Goal: Answer question/provide support

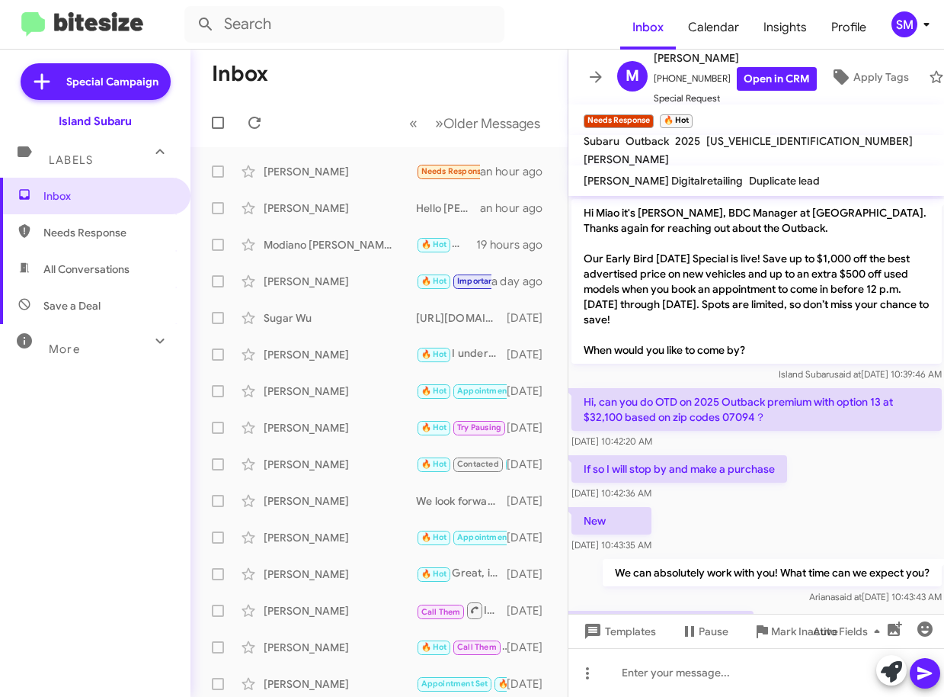
scroll to position [479, 0]
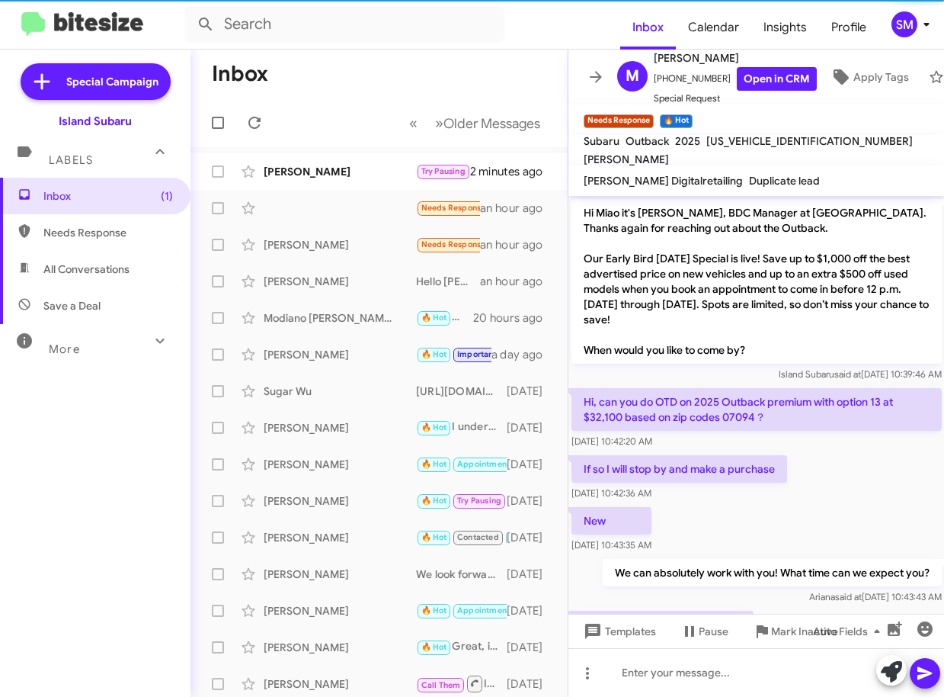
scroll to position [448, 0]
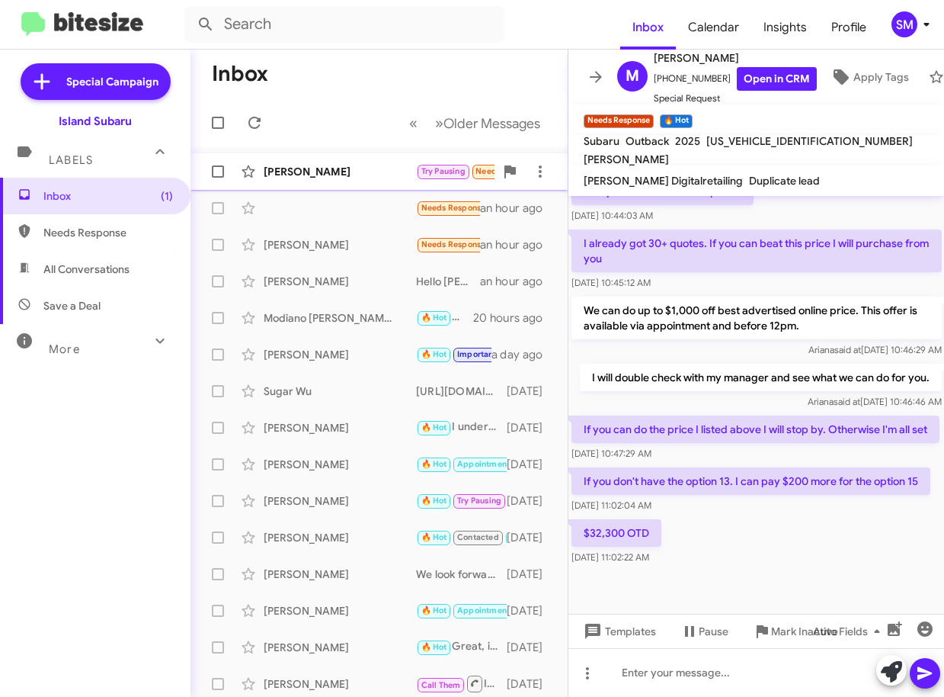
click at [322, 167] on div "Mahari Davis" at bounding box center [340, 171] width 152 height 15
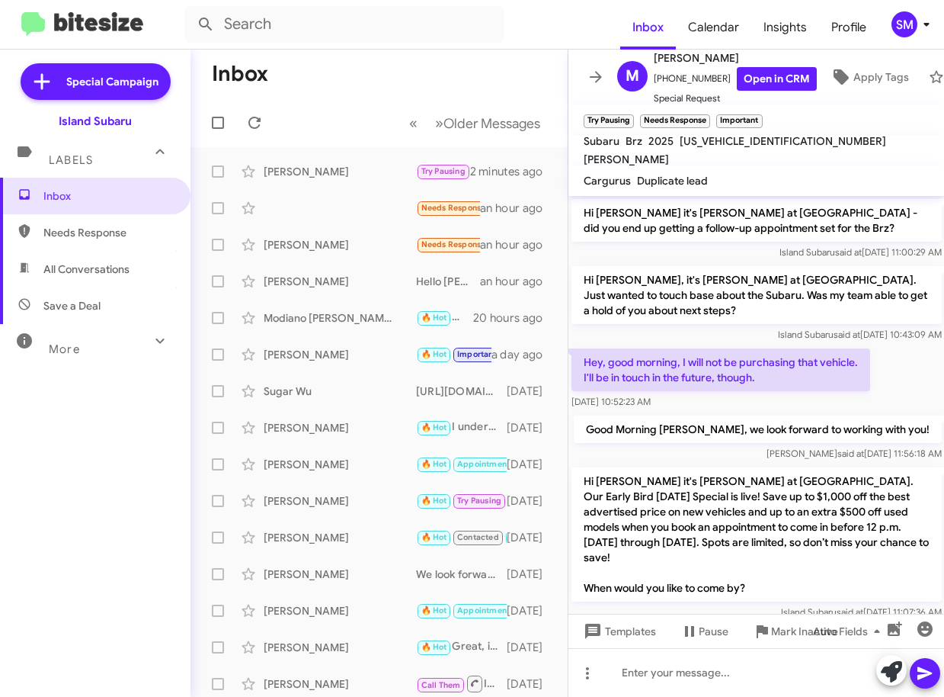
scroll to position [241, 0]
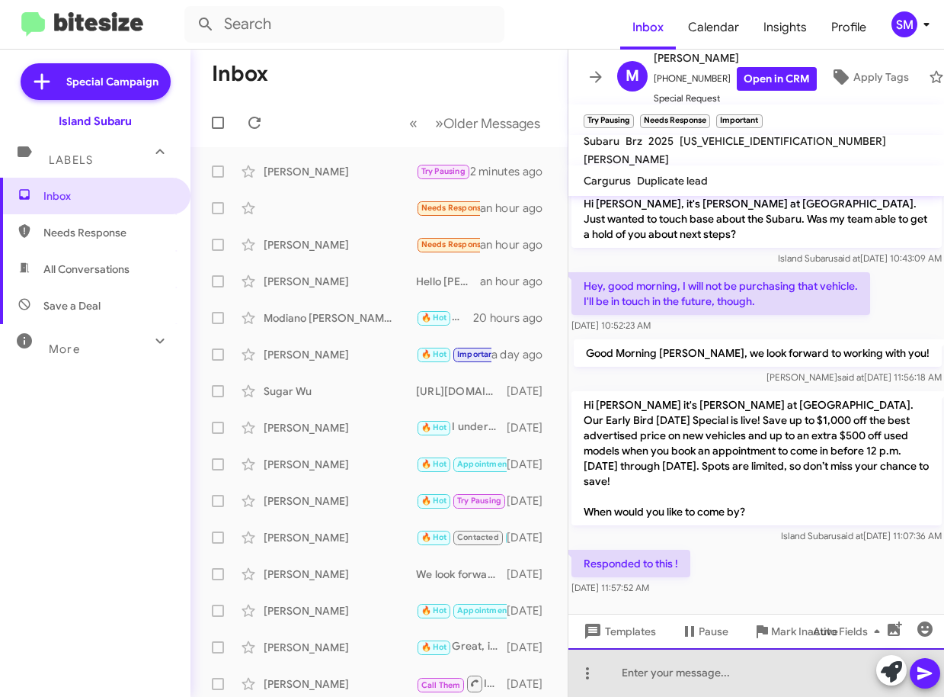
click at [697, 675] on div at bounding box center [757, 672] width 377 height 49
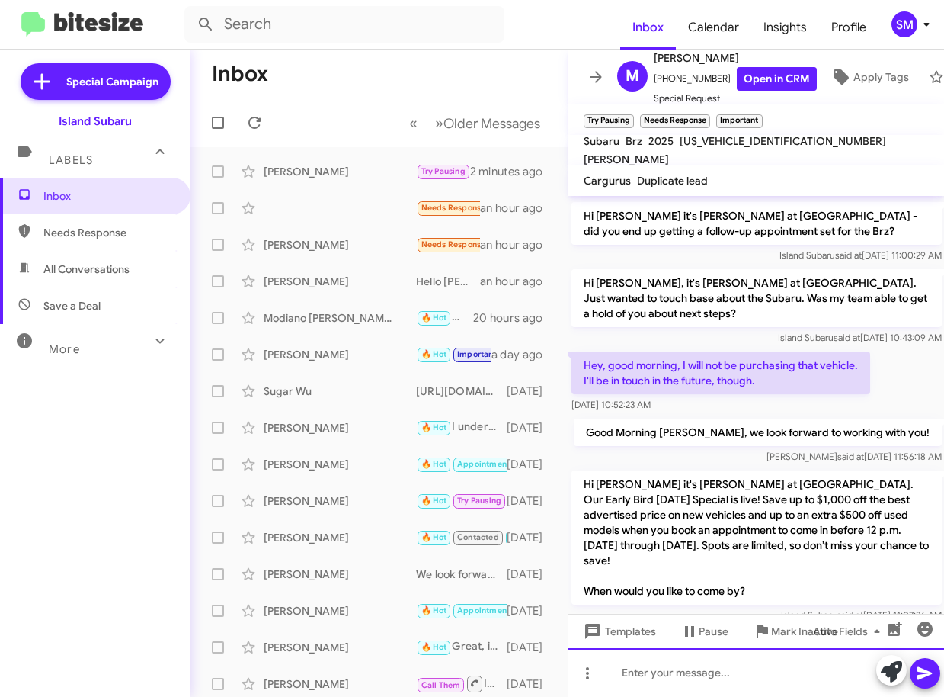
scroll to position [88, 0]
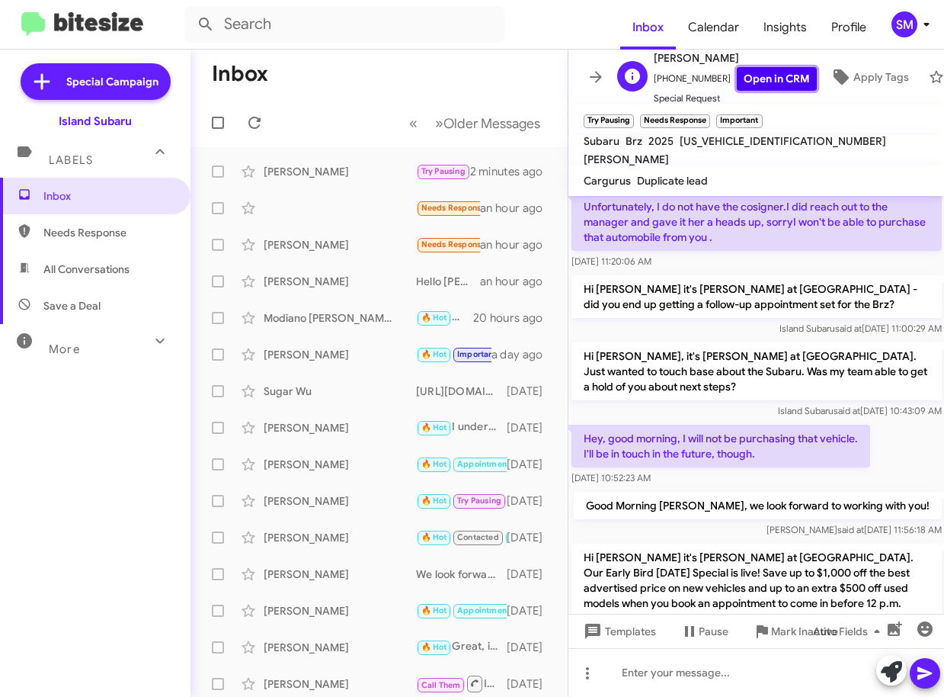
click at [776, 72] on link "Open in CRM" at bounding box center [777, 79] width 80 height 24
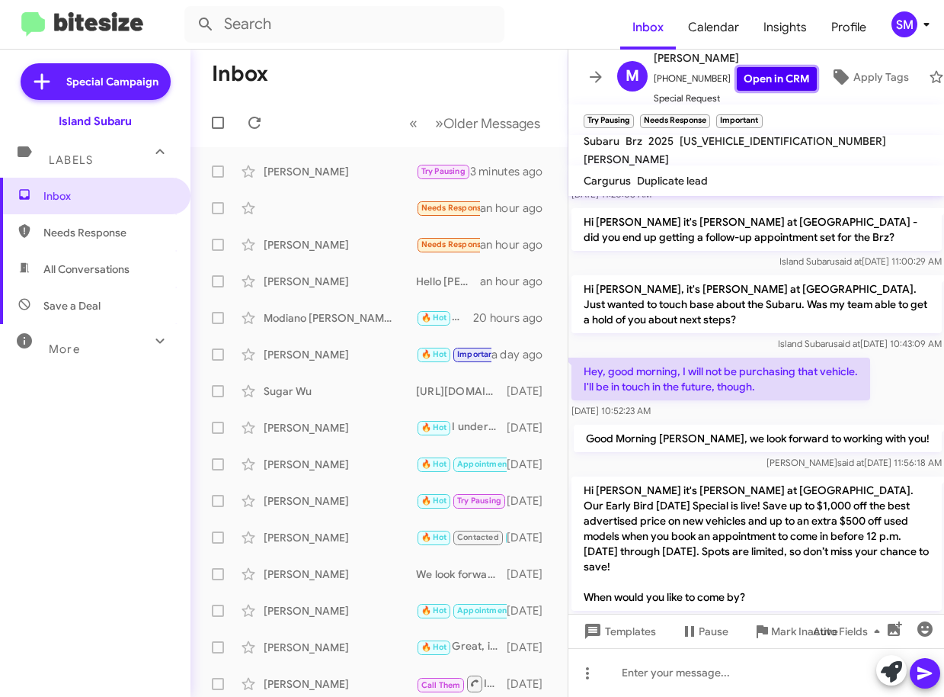
scroll to position [241, 0]
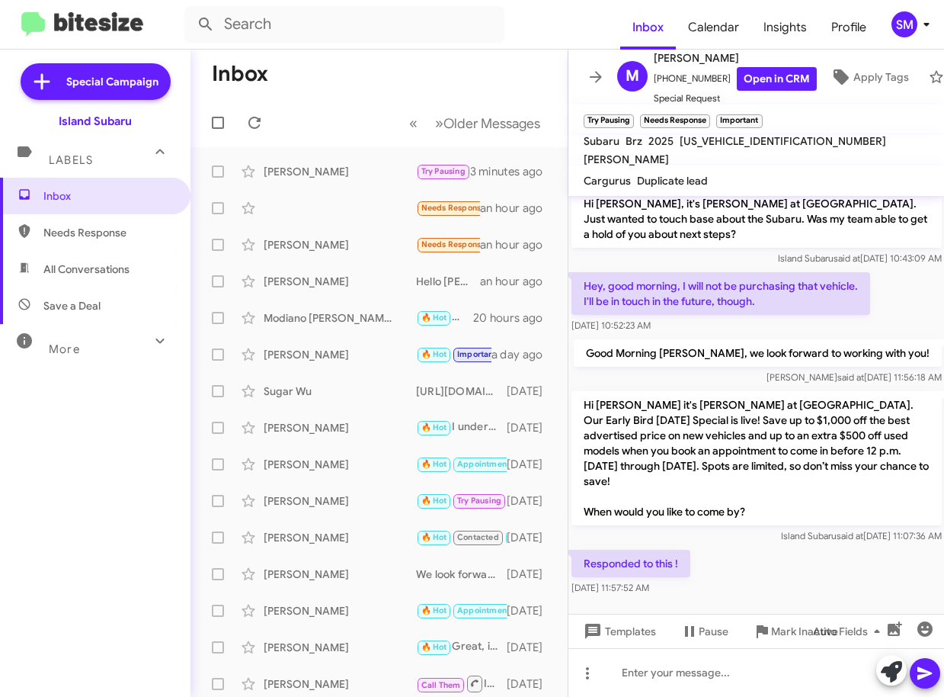
click at [793, 553] on div "Responded to this ! Aug 29, 2025, 11:57:52 AM" at bounding box center [757, 573] width 377 height 52
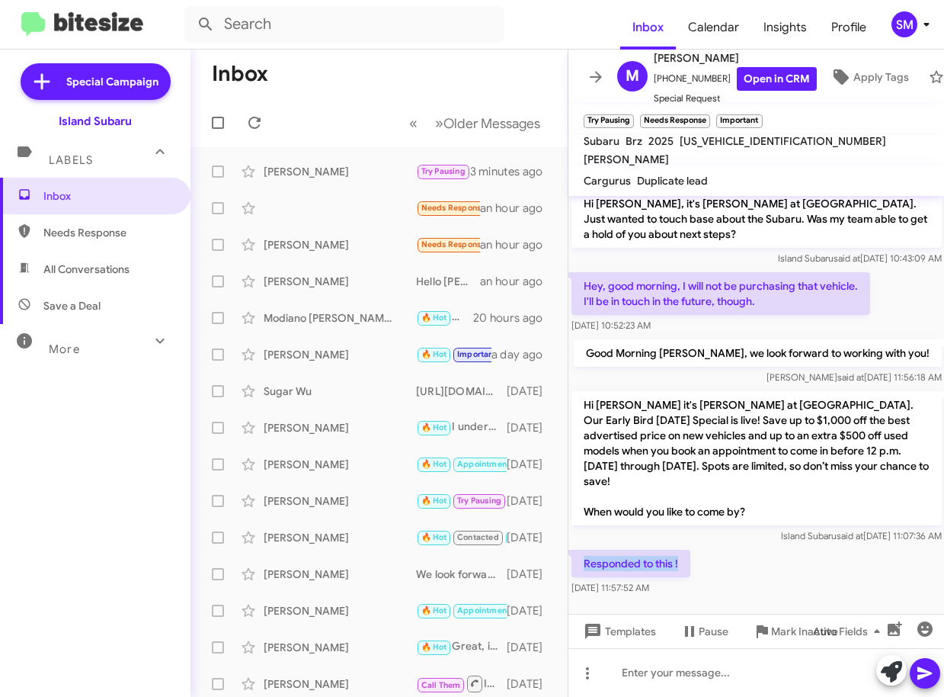
click at [793, 553] on div "Responded to this ! Aug 29, 2025, 11:57:52 AM" at bounding box center [757, 573] width 377 height 52
click at [803, 528] on div "Hi Mahari it's Stephanie Miranda at Island Subaru. Our Early Bird Labor Day Spe…" at bounding box center [757, 467] width 377 height 159
click at [768, 598] on div at bounding box center [757, 613] width 377 height 30
click at [832, 574] on mat-tooltip-component "Auto Fields (Ctrl+Shift+A)" at bounding box center [850, 595] width 123 height 46
